Goal: Navigation & Orientation: Find specific page/section

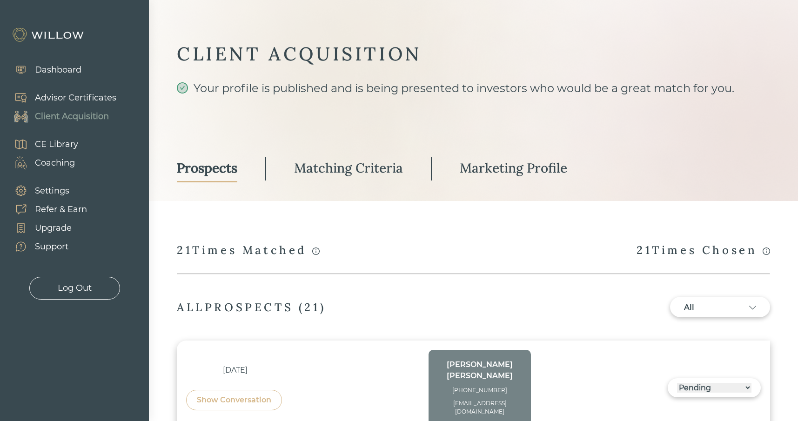
select select "3"
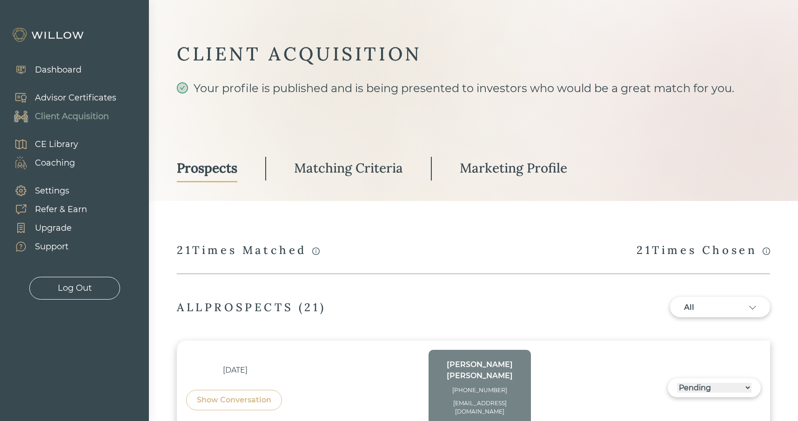
select select "3"
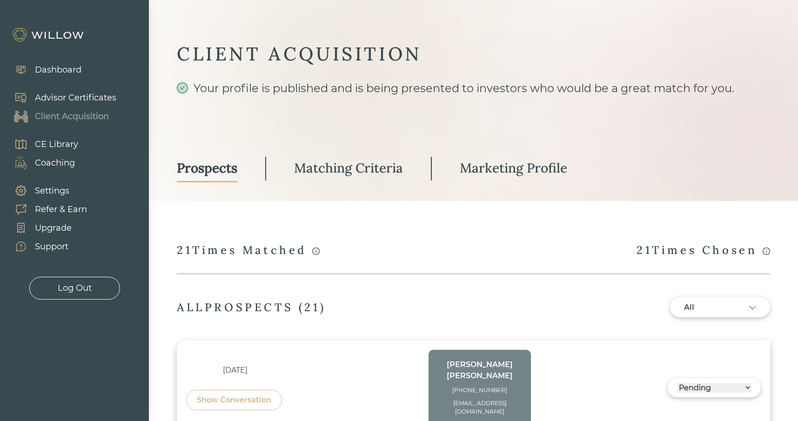
select select "3"
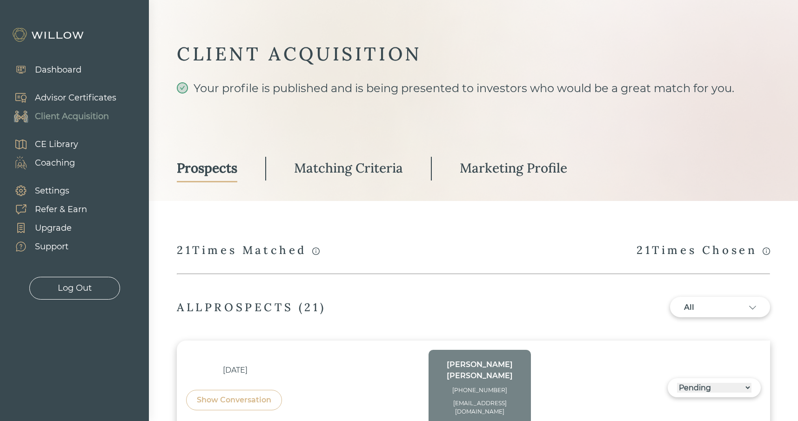
select select "3"
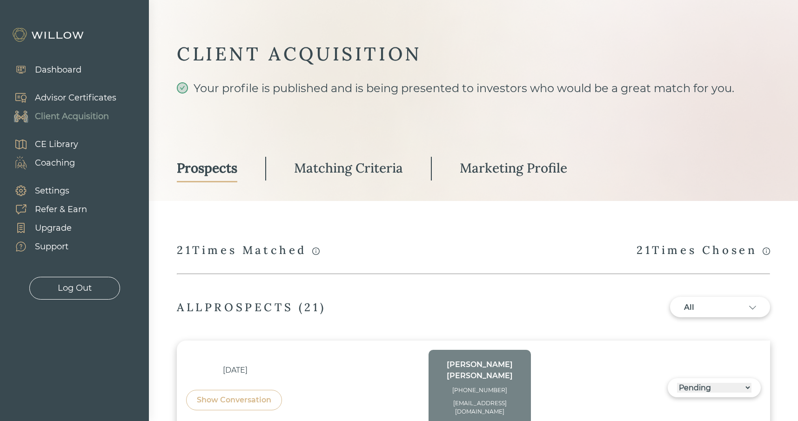
select select "2"
click at [58, 244] on div "Support" at bounding box center [51, 247] width 33 height 13
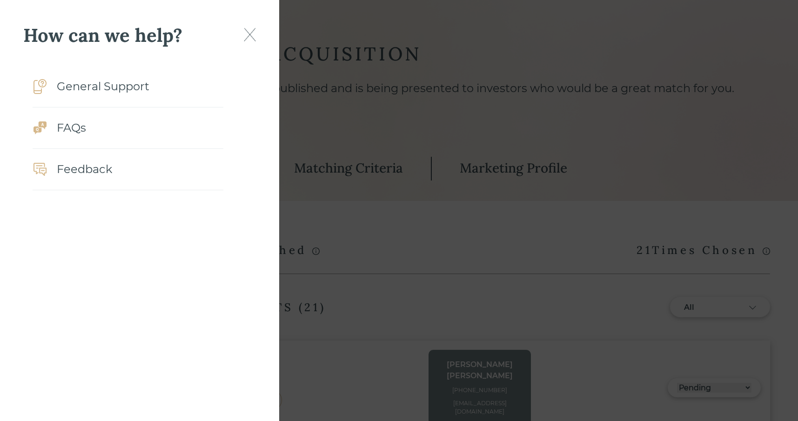
click at [251, 33] on img at bounding box center [250, 34] width 12 height 13
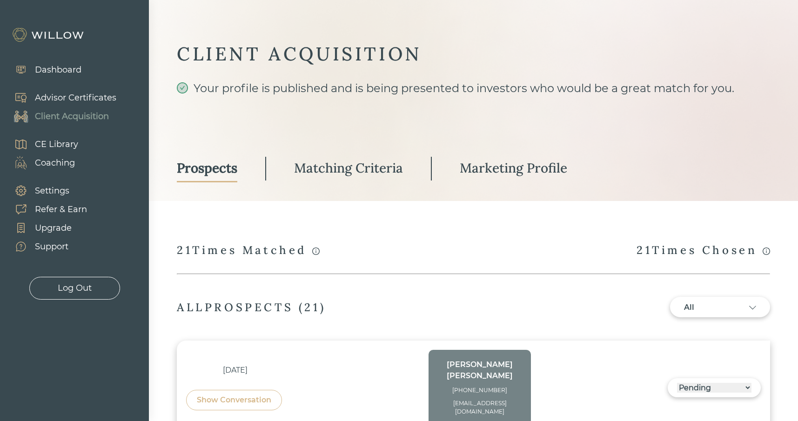
click at [58, 196] on div "Settings" at bounding box center [52, 191] width 34 height 13
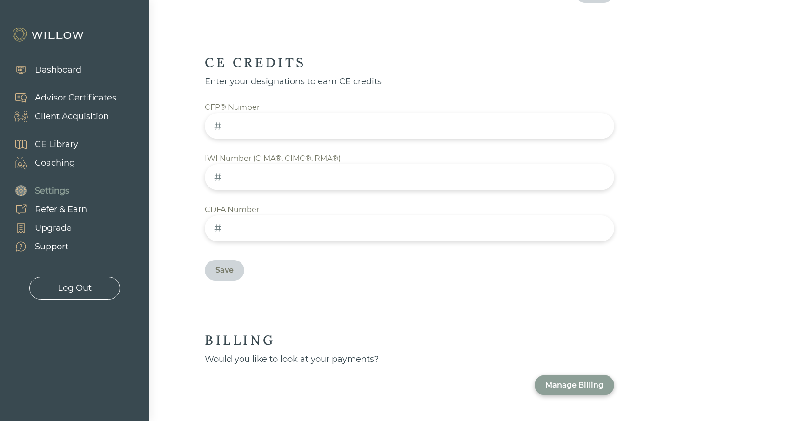
scroll to position [502, 0]
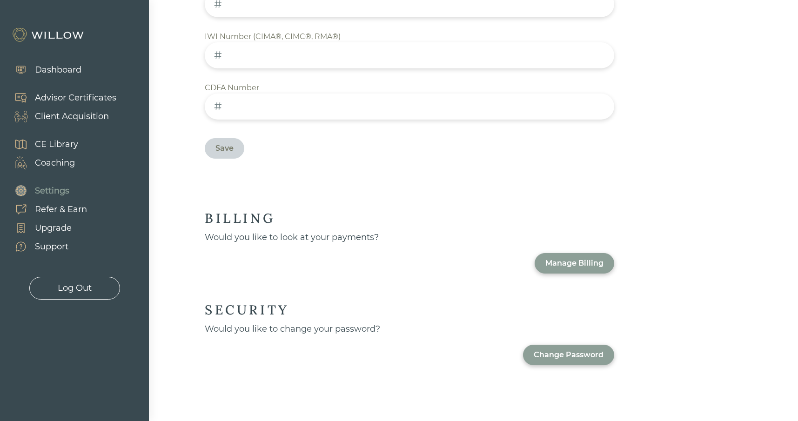
click at [594, 264] on div "Manage Billing" at bounding box center [574, 263] width 58 height 11
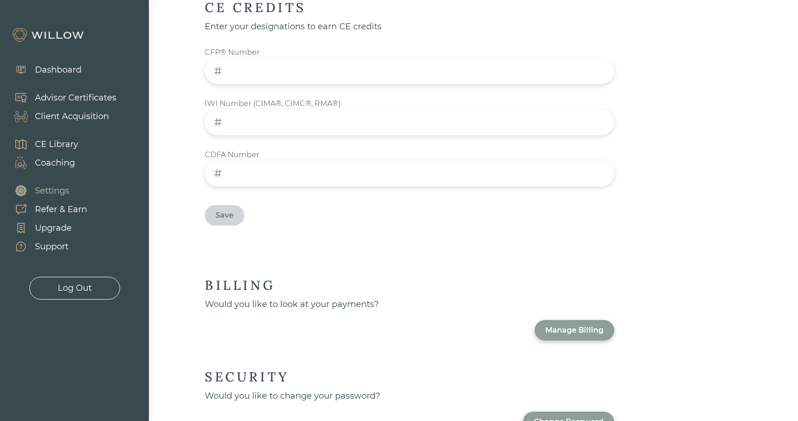
scroll to position [418, 0]
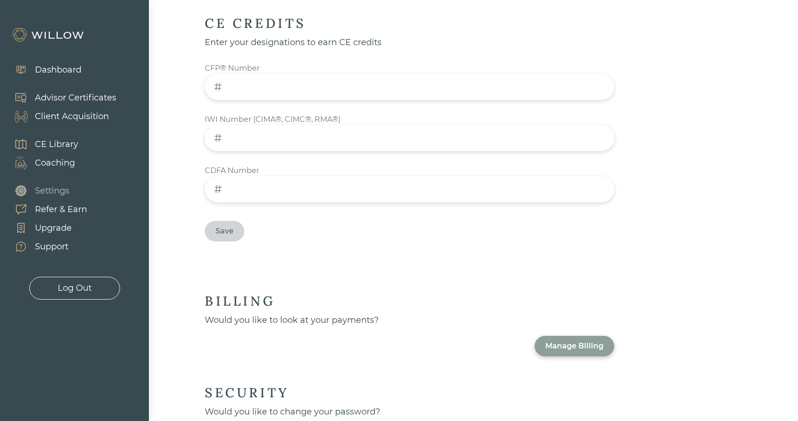
click at [62, 211] on div "Refer & Earn" at bounding box center [61, 209] width 52 height 13
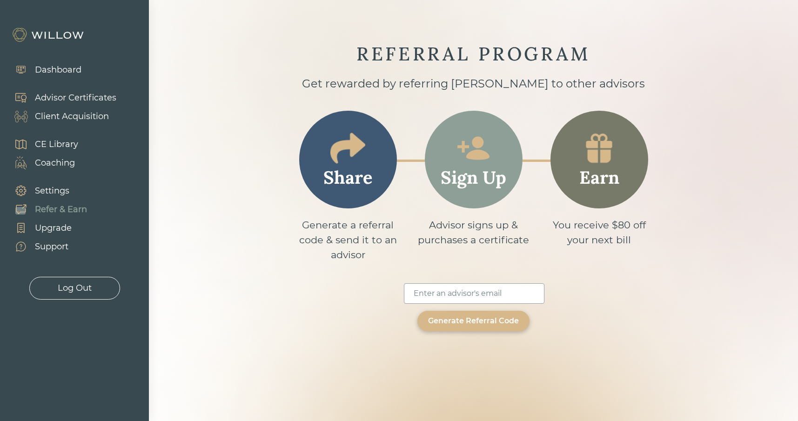
click at [52, 229] on div "Upgrade" at bounding box center [53, 228] width 37 height 13
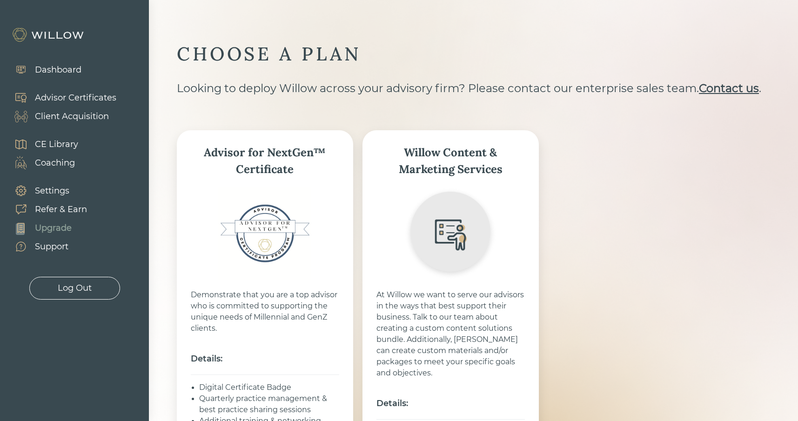
click at [50, 255] on div "Support" at bounding box center [37, 246] width 64 height 19
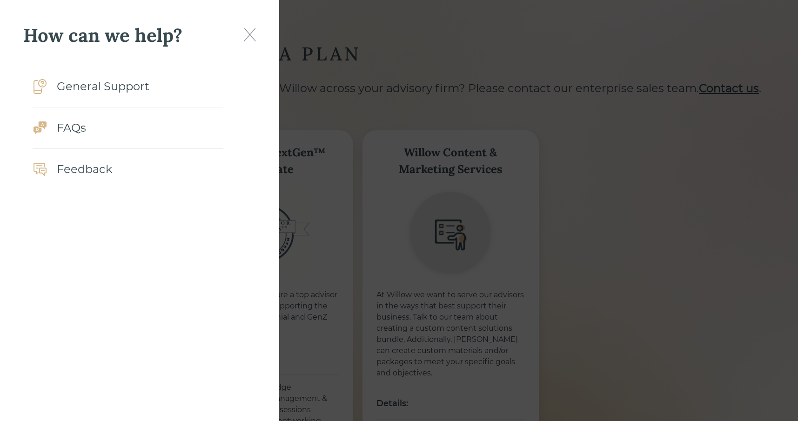
click at [250, 26] on div "How can we help?" at bounding box center [139, 35] width 233 height 24
click at [254, 36] on img at bounding box center [250, 34] width 12 height 13
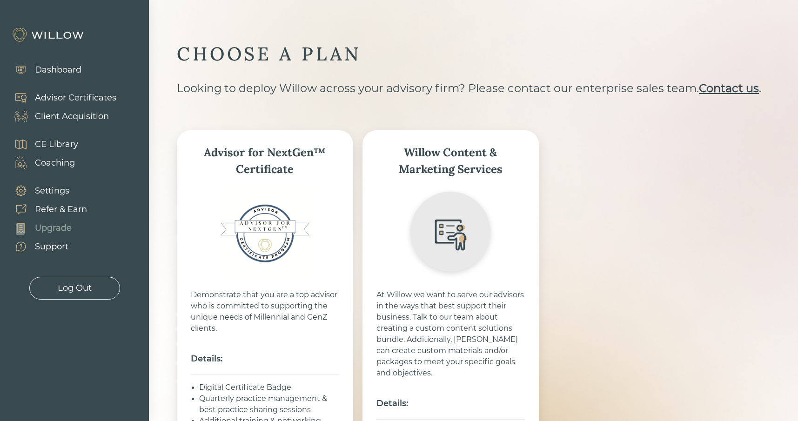
click at [60, 112] on div "Client Acquisition" at bounding box center [72, 116] width 74 height 13
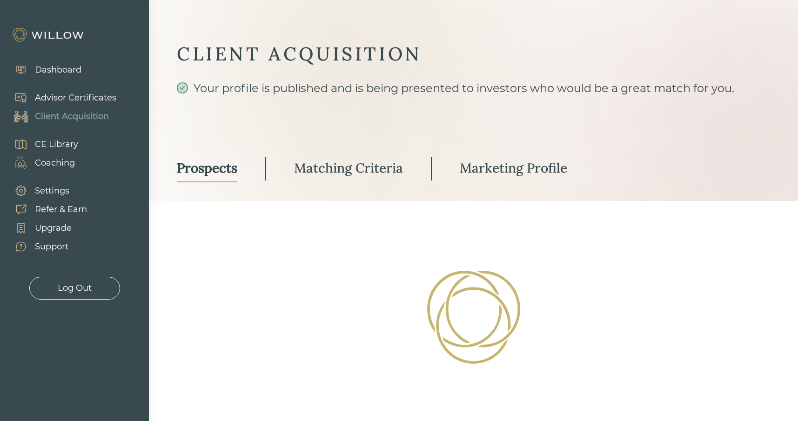
select select "3"
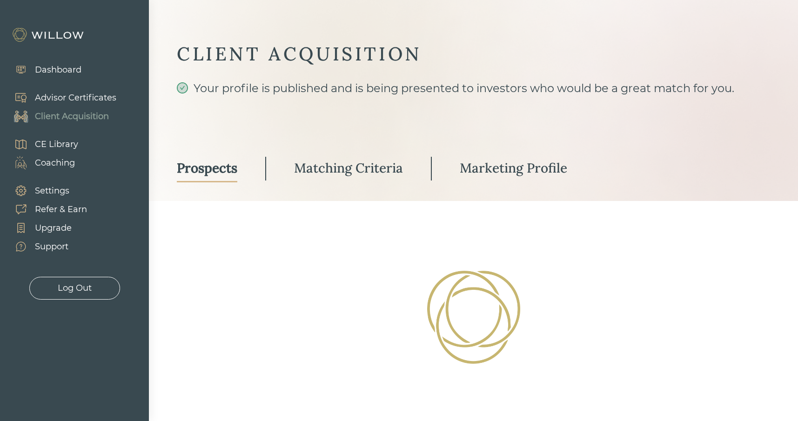
select select "3"
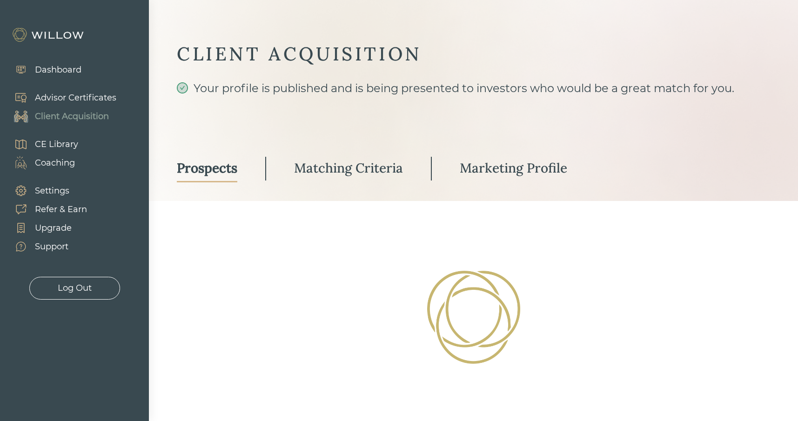
select select "3"
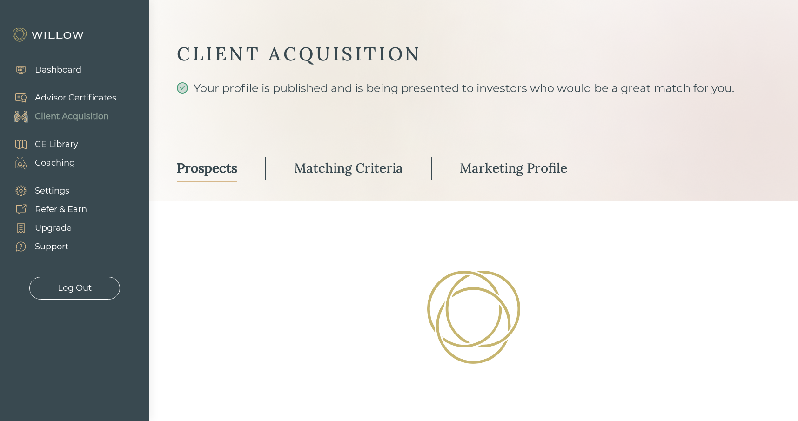
select select "3"
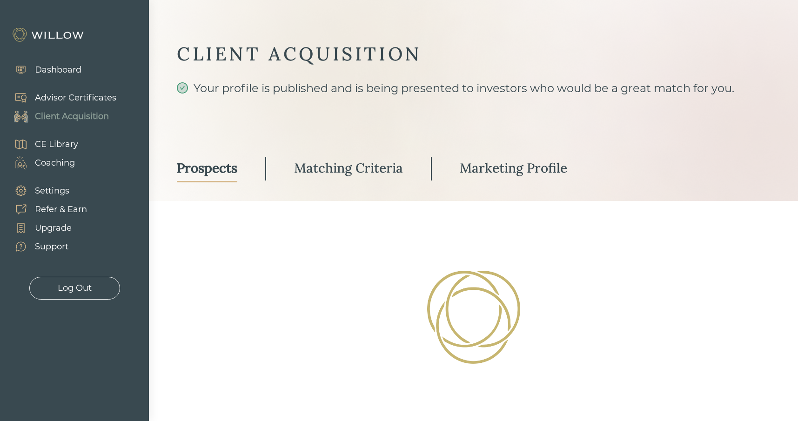
select select "2"
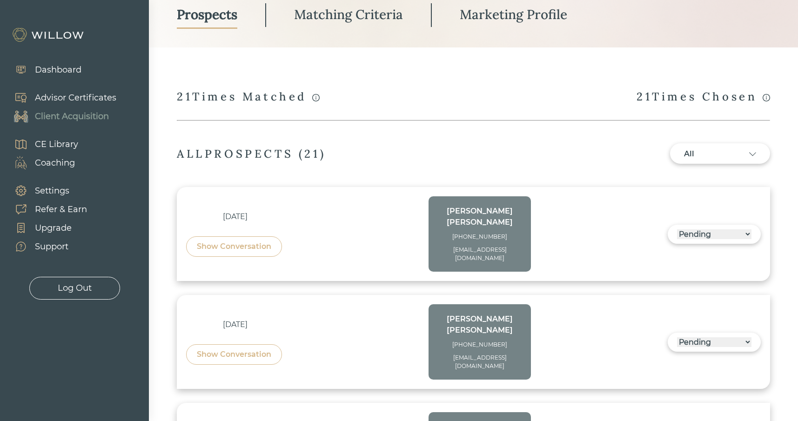
scroll to position [163, 0]
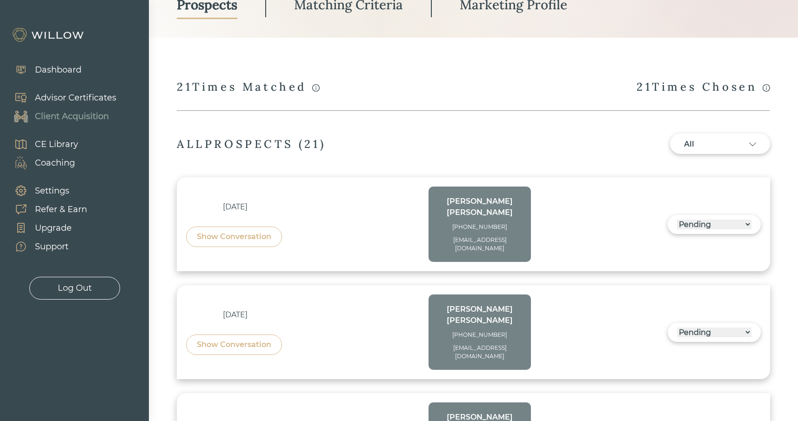
click at [225, 339] on div "Show Conversation" at bounding box center [234, 344] width 74 height 11
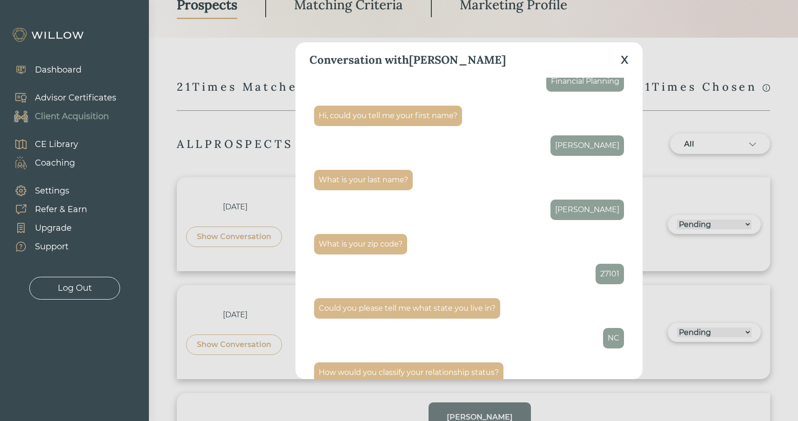
scroll to position [0, 0]
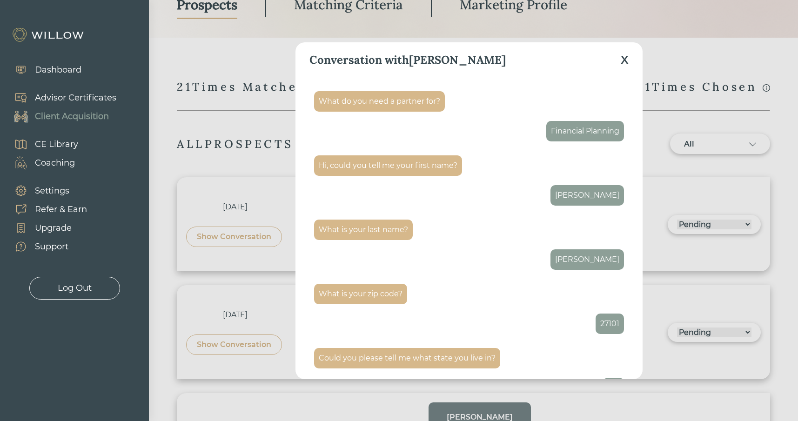
click at [625, 59] on div "X" at bounding box center [625, 60] width 8 height 17
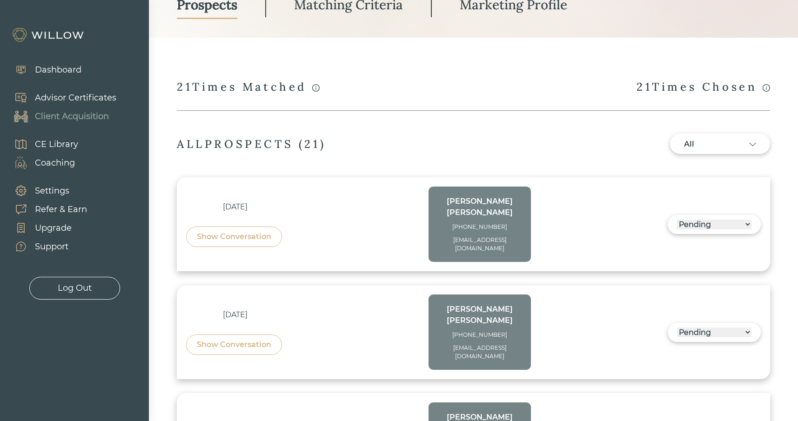
click at [254, 235] on div "Show Conversation" at bounding box center [234, 237] width 96 height 20
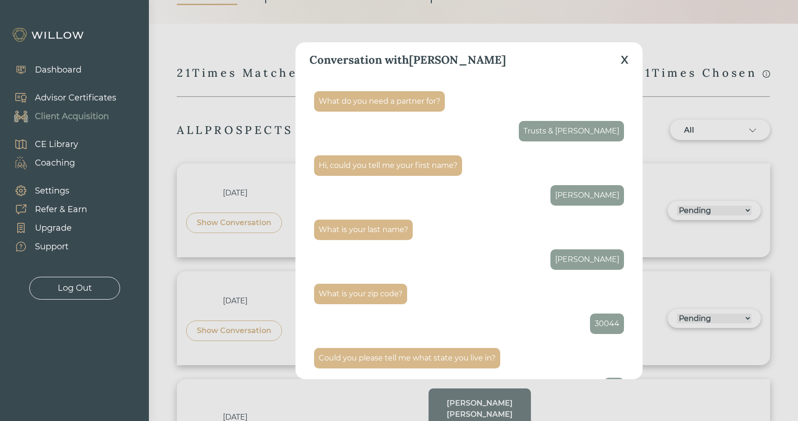
click at [620, 60] on div "Conversation with [PERSON_NAME]" at bounding box center [468, 59] width 319 height 35
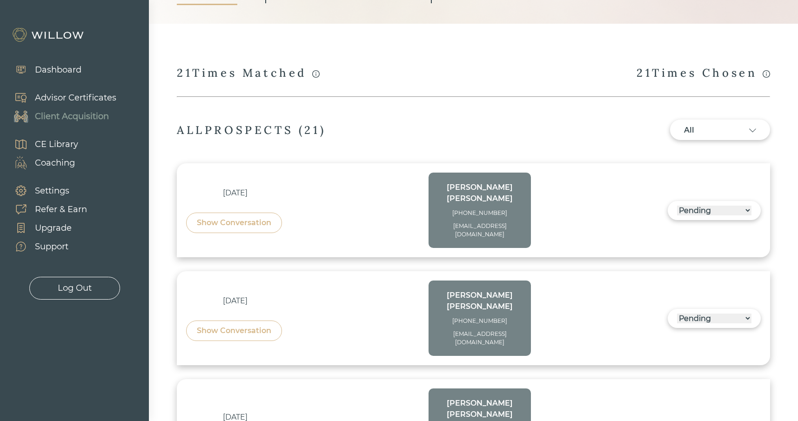
click at [232, 325] on div "Show Conversation" at bounding box center [234, 330] width 74 height 11
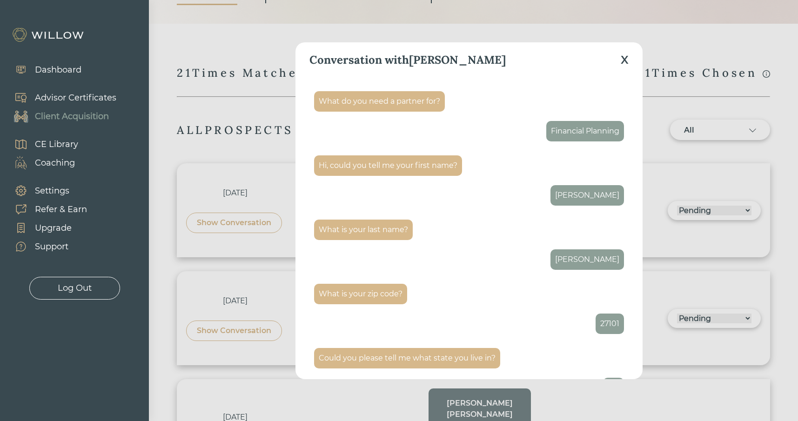
click at [628, 57] on div "X" at bounding box center [625, 60] width 8 height 17
